Goal: Task Accomplishment & Management: Manage account settings

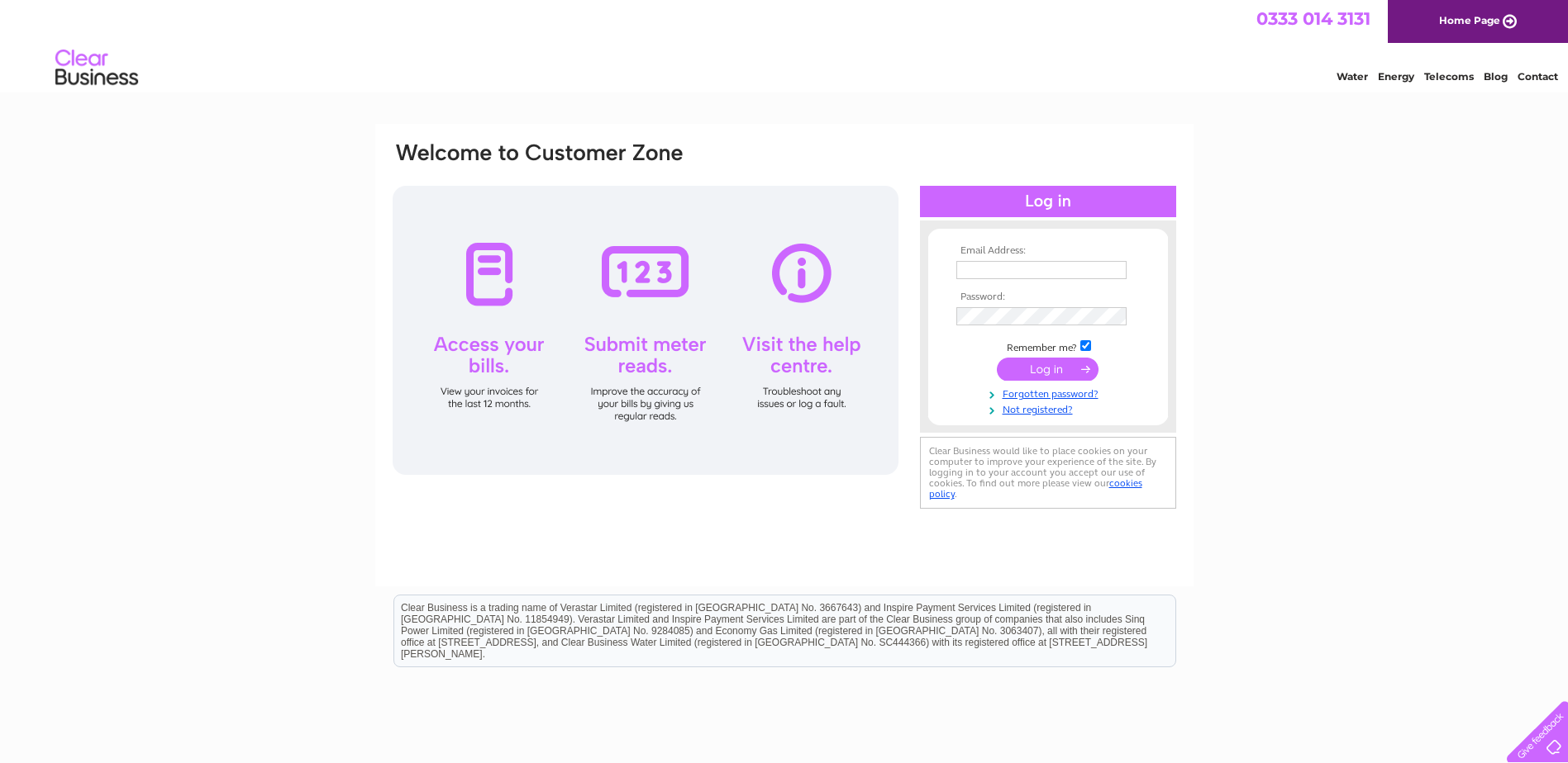
type input "sales@partnershipflooring.co.uk"
click at [1038, 358] on input "submit" at bounding box center [1047, 370] width 101 height 23
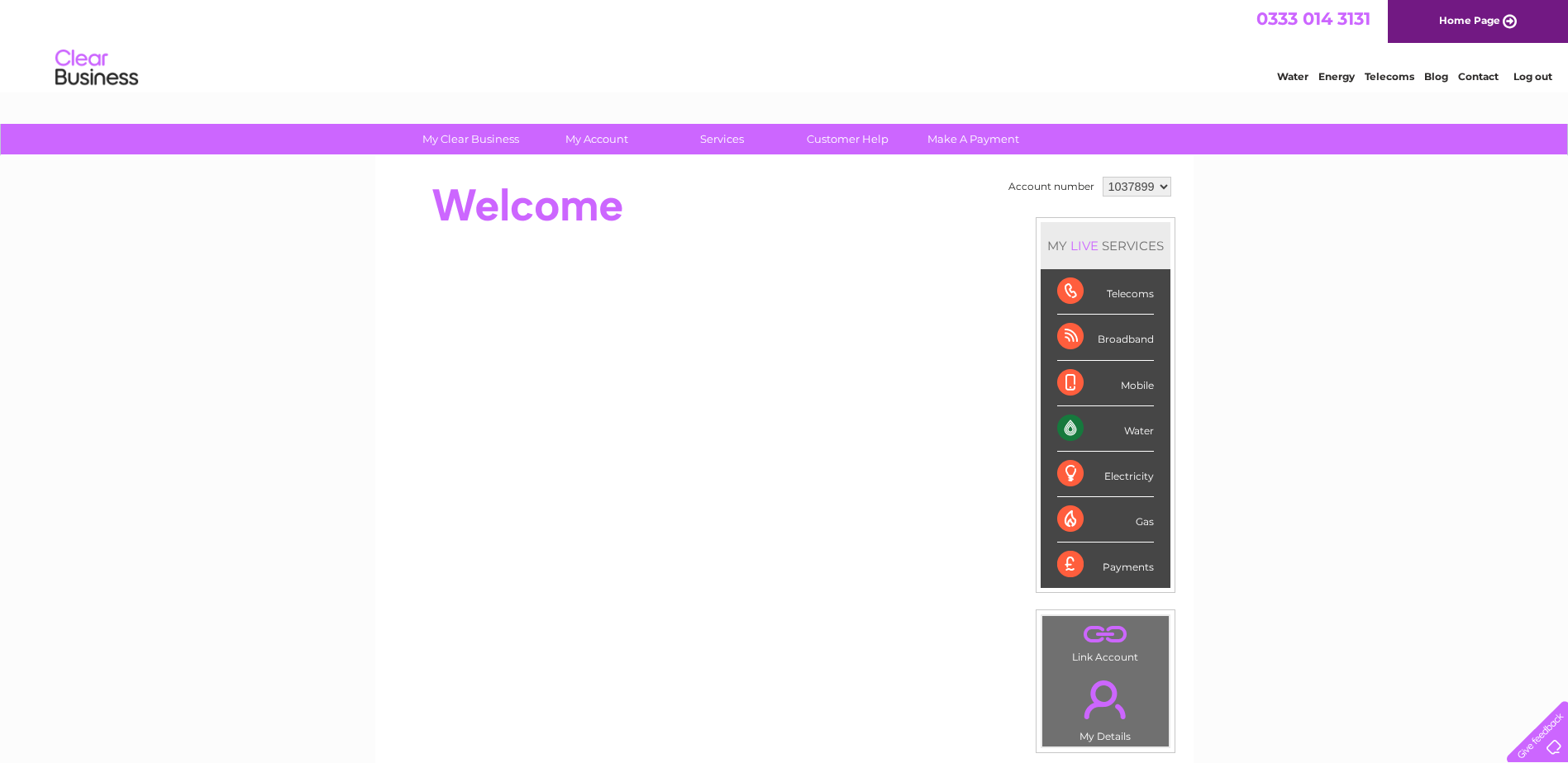
click at [1137, 432] on div "Water" at bounding box center [1105, 429] width 97 height 45
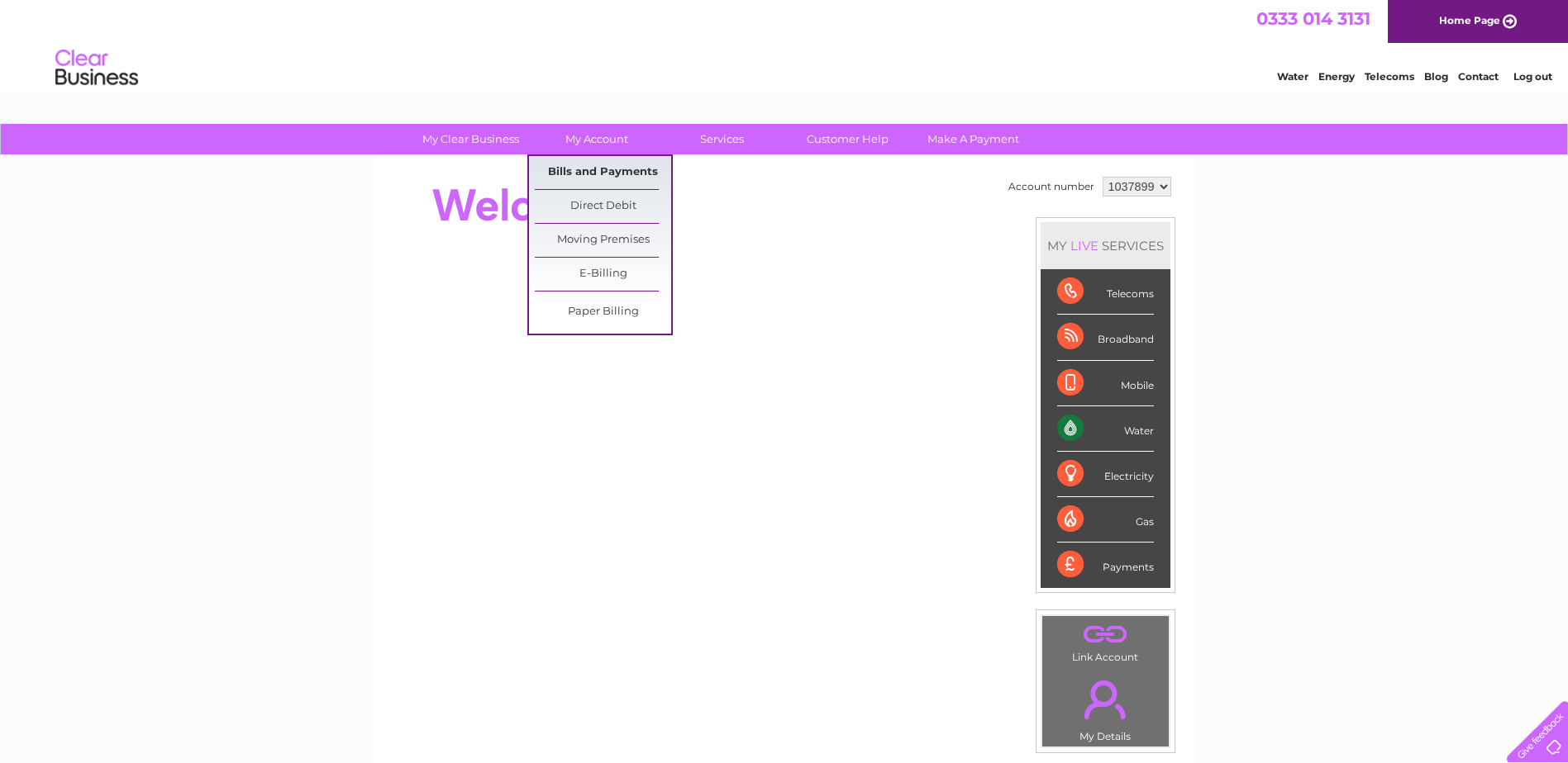
click at [584, 167] on link "Bills and Payments" at bounding box center [602, 172] width 136 height 33
click at [609, 171] on link "Bills and Payments" at bounding box center [602, 172] width 136 height 33
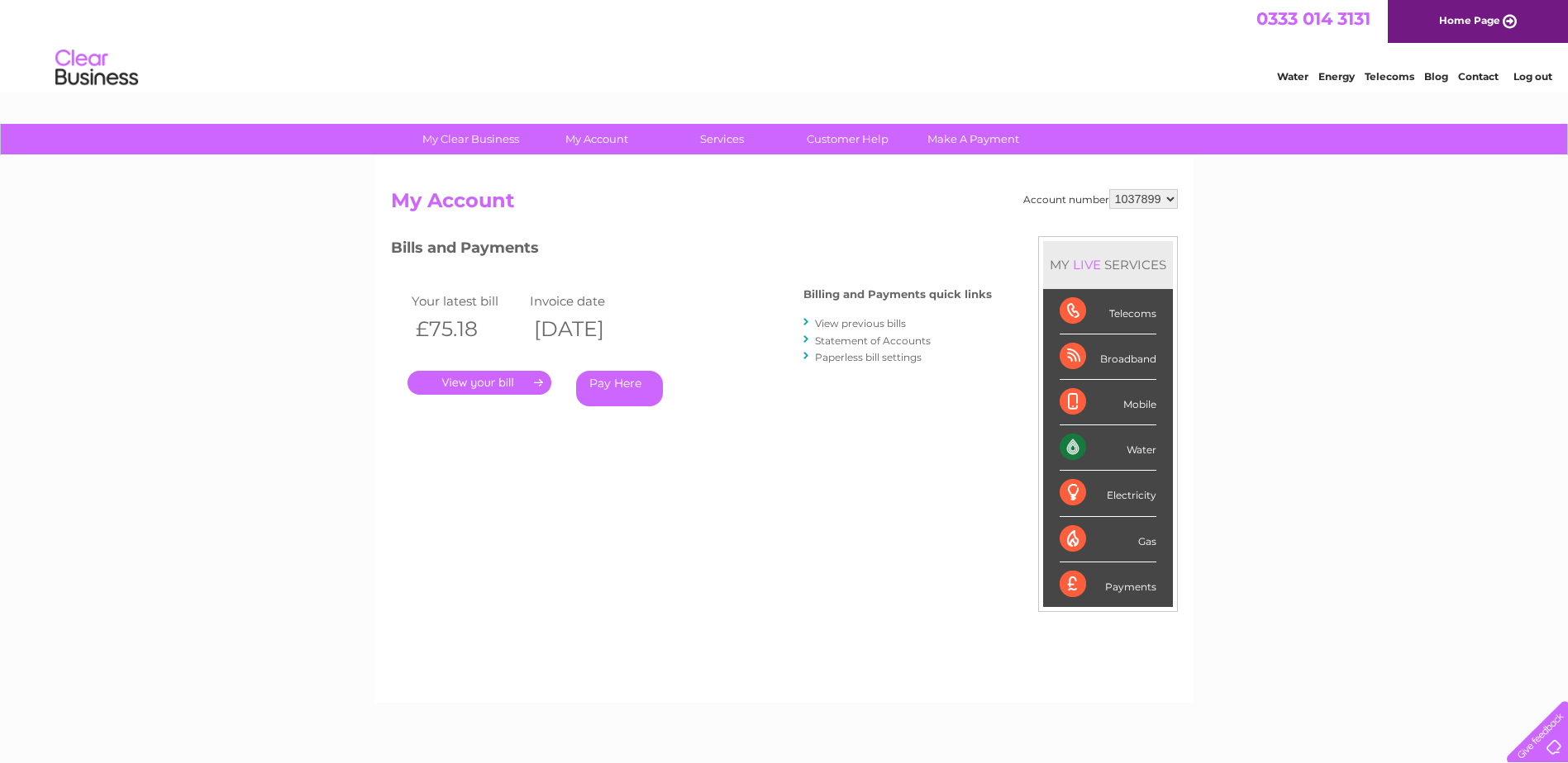
click at [533, 389] on link "." at bounding box center [480, 383] width 144 height 24
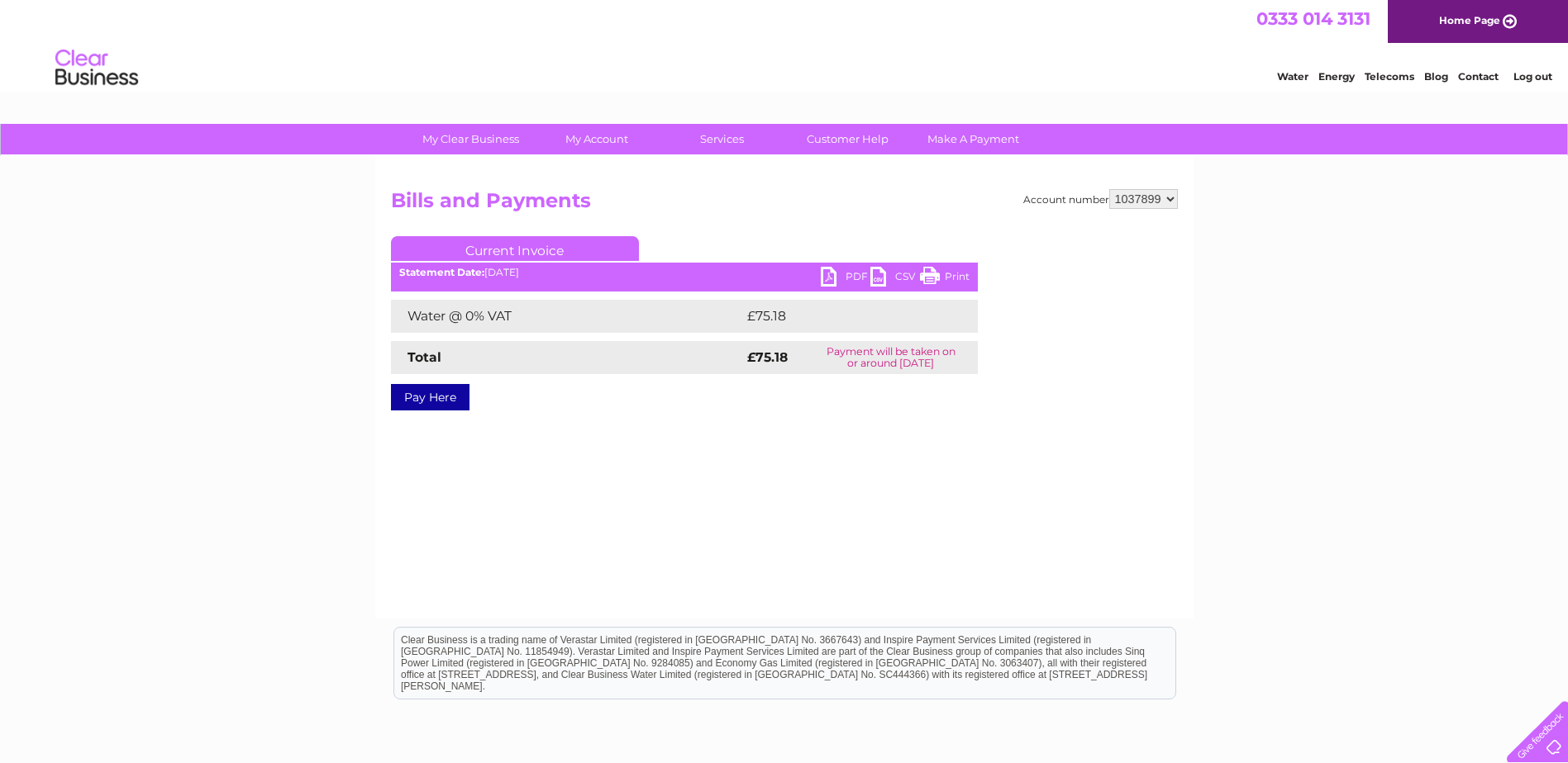
click at [852, 274] on link "PDF" at bounding box center [846, 278] width 50 height 24
